Goal: Task Accomplishment & Management: Use online tool/utility

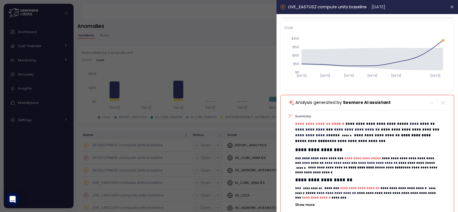
scroll to position [76, 0]
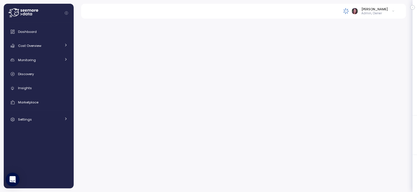
click at [28, 16] on icon at bounding box center [23, 12] width 30 height 9
click at [20, 7] on div at bounding box center [40, 13] width 65 height 19
click at [21, 11] on icon at bounding box center [23, 12] width 30 height 9
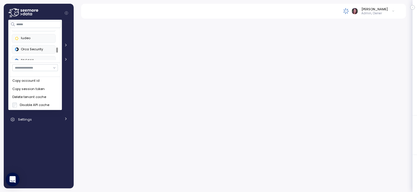
scroll to position [174, 0]
click at [31, 36] on div "Paychex" at bounding box center [34, 37] width 38 height 5
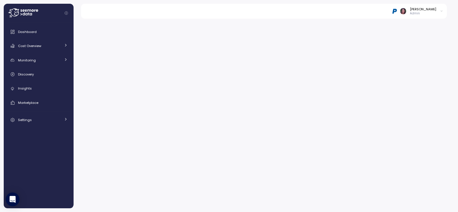
click at [19, 13] on icon at bounding box center [13, 12] width 11 height 8
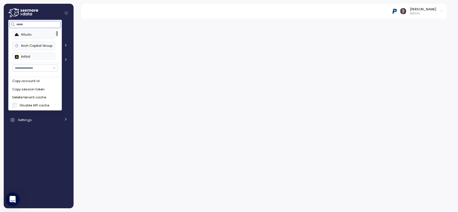
click at [34, 27] on input at bounding box center [35, 24] width 51 height 7
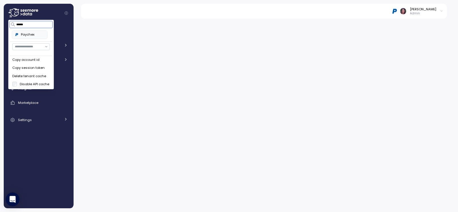
click at [35, 34] on div "Paychex" at bounding box center [29, 34] width 29 height 5
type input "******"
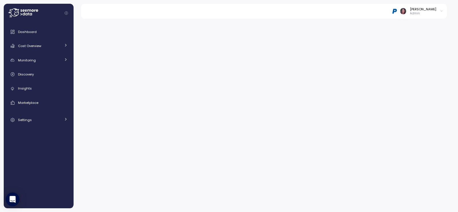
click at [29, 9] on icon at bounding box center [23, 12] width 30 height 9
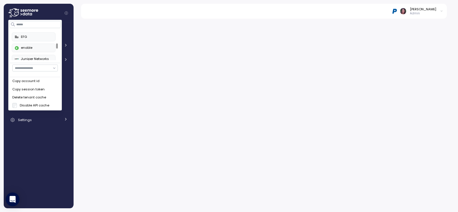
scroll to position [153, 0]
click at [35, 56] on div "Paychex" at bounding box center [34, 58] width 38 height 5
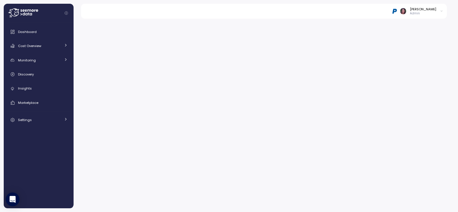
click at [418, 9] on div "Elvire Lukov" at bounding box center [423, 9] width 26 height 5
click at [418, 32] on button "Log out" at bounding box center [426, 31] width 34 height 8
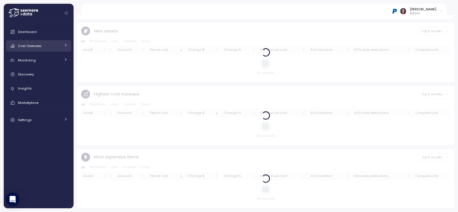
click at [54, 42] on link "Cost Overview" at bounding box center [38, 45] width 65 height 11
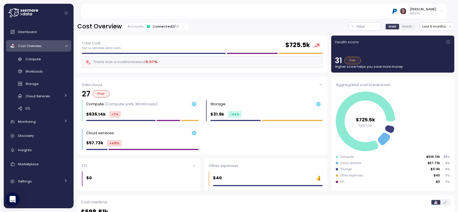
click at [404, 27] on span "Month" at bounding box center [407, 26] width 10 height 4
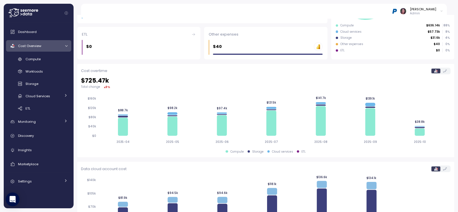
scroll to position [134, 0]
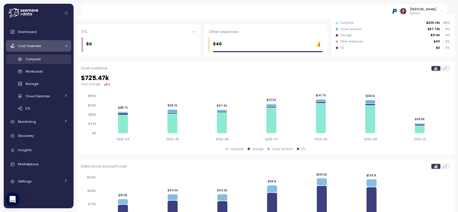
click at [50, 63] on link "Compute" at bounding box center [38, 58] width 65 height 9
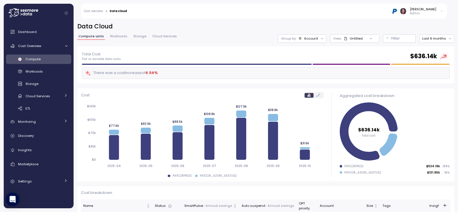
click at [438, 46] on div "Data Cloud Compute units Workloads Storage Cloud Services Group by: Account Vie…" at bounding box center [265, 34] width 377 height 24
click at [433, 38] on button "Last 6 months" at bounding box center [436, 38] width 35 height 8
click at [439, 78] on div "Last 30 days" at bounding box center [435, 80] width 21 height 5
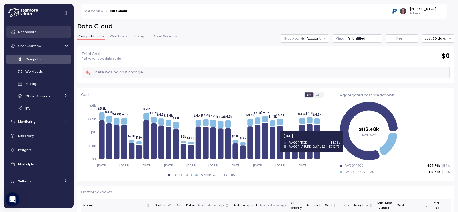
click at [28, 31] on span "Dashboard" at bounding box center [27, 31] width 19 height 5
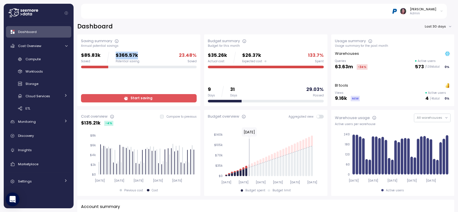
drag, startPoint x: 115, startPoint y: 54, endPoint x: 156, endPoint y: 56, distance: 40.7
click at [156, 56] on div "$85.83k Saved $365.57k Potential saving 23.48 % Saved" at bounding box center [139, 57] width 116 height 11
click at [149, 99] on span "Start saving" at bounding box center [142, 98] width 22 height 8
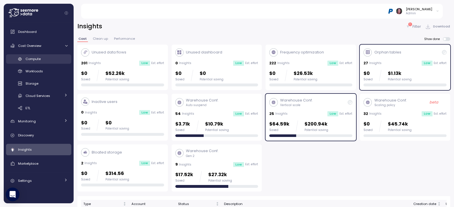
click at [42, 58] on div "Compute" at bounding box center [46, 59] width 42 height 6
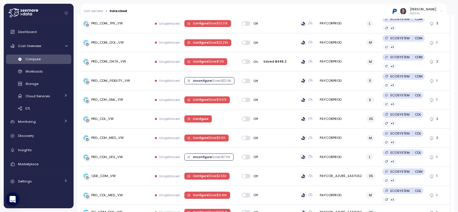
scroll to position [155, 0]
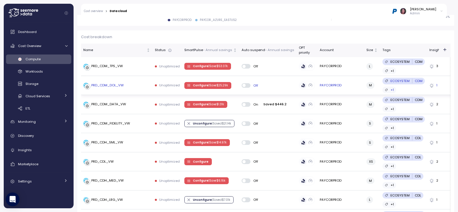
click at [208, 86] on p "| Save $ 25.29k" at bounding box center [217, 85] width 19 height 4
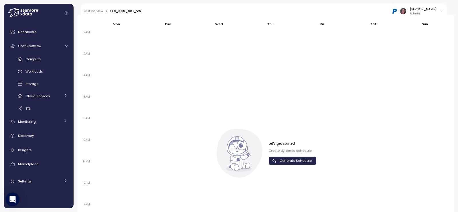
scroll to position [385, 0]
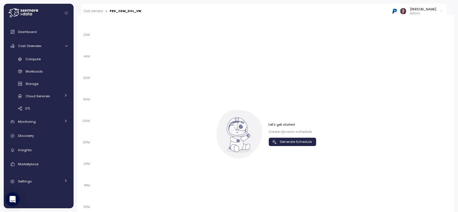
click at [289, 137] on div "Let's get started Create dynamic schedule Generate Schedule" at bounding box center [293, 134] width 48 height 24
click at [288, 144] on span "Generate Schedule" at bounding box center [296, 142] width 32 height 8
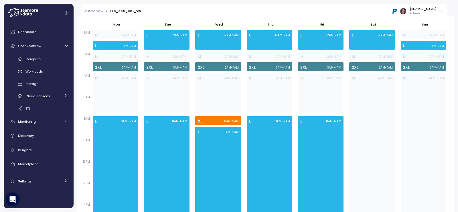
scroll to position [232, 0]
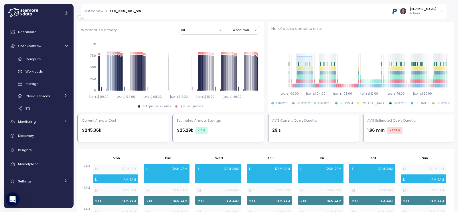
click at [417, 11] on div "Elvire Lukov Admin" at bounding box center [418, 11] width 52 height 9
click at [398, 13] on img at bounding box center [395, 11] width 6 height 6
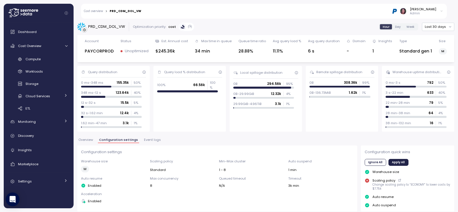
click at [406, 12] on div at bounding box center [399, 11] width 14 height 6
click at [399, 11] on div "Elvire Lukov Admin" at bounding box center [296, 11] width 302 height 15
click at [429, 10] on div "[PERSON_NAME]" at bounding box center [423, 9] width 26 height 5
click at [394, 10] on div "Elvire Lukov Admin" at bounding box center [296, 11] width 302 height 15
click at [61, 47] on div "Cost Overview" at bounding box center [39, 46] width 43 height 6
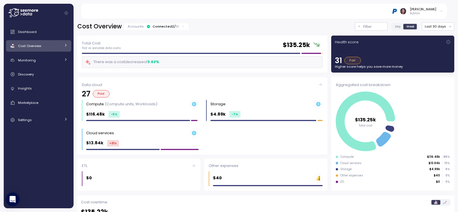
click at [171, 25] on div "Connected 2 / 31" at bounding box center [166, 26] width 26 height 5
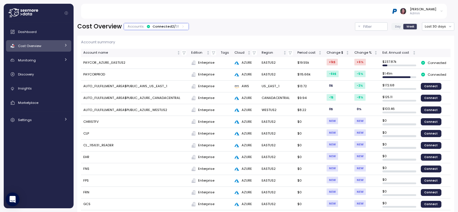
click at [34, 49] on link "Cost Overview" at bounding box center [38, 45] width 65 height 11
